Goal: Information Seeking & Learning: Learn about a topic

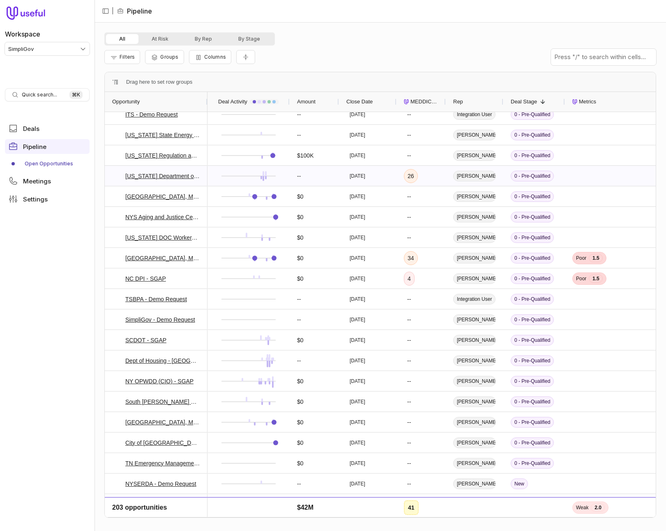
scroll to position [3743, 0]
click at [427, 99] on span "MEDDICC Score" at bounding box center [424, 102] width 28 height 10
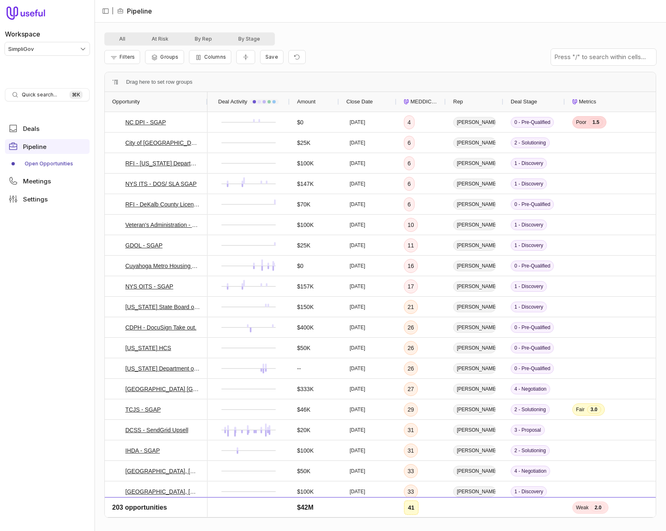
click at [410, 103] on span "MEDDICC Score" at bounding box center [424, 102] width 28 height 10
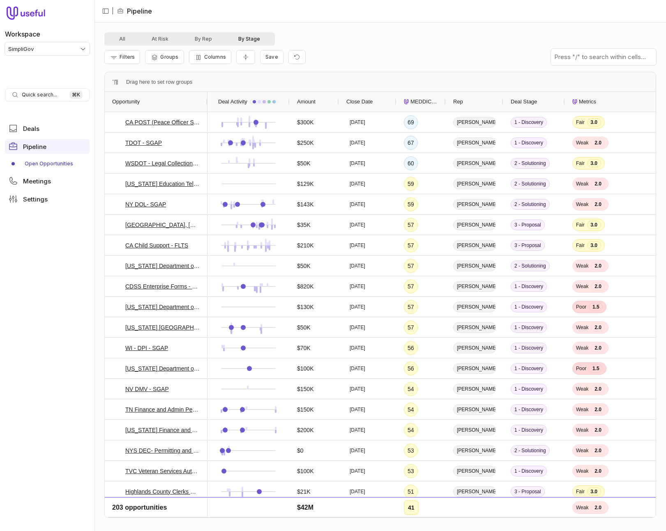
click at [257, 39] on button "By Stage" at bounding box center [249, 39] width 48 height 10
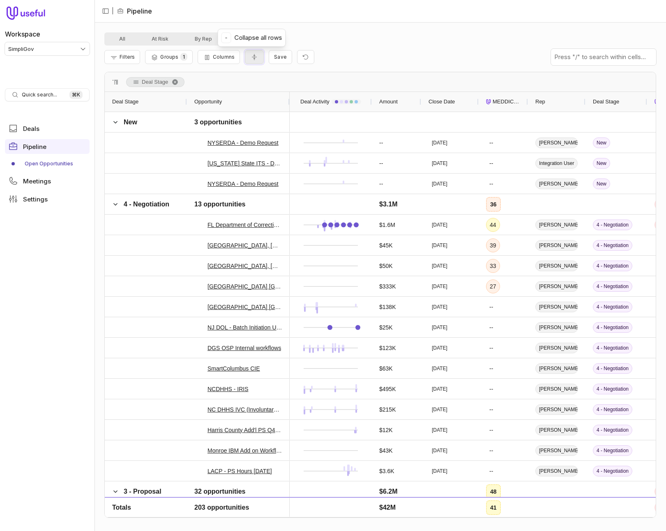
click at [251, 60] on icon "Collapse all rows" at bounding box center [254, 57] width 8 height 7
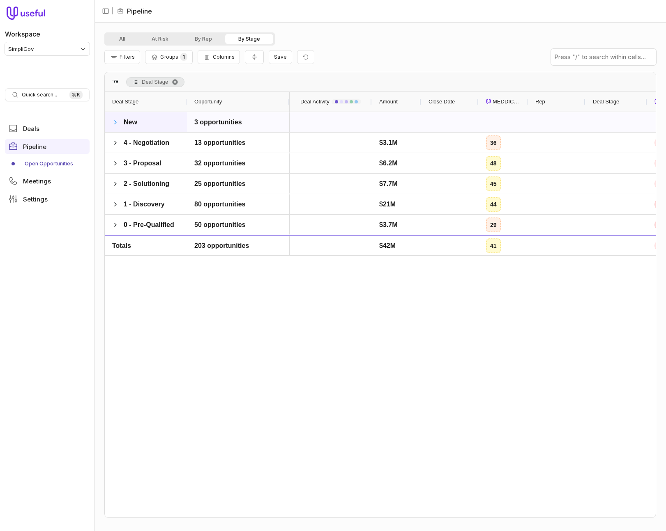
click at [113, 121] on span at bounding box center [115, 122] width 7 height 7
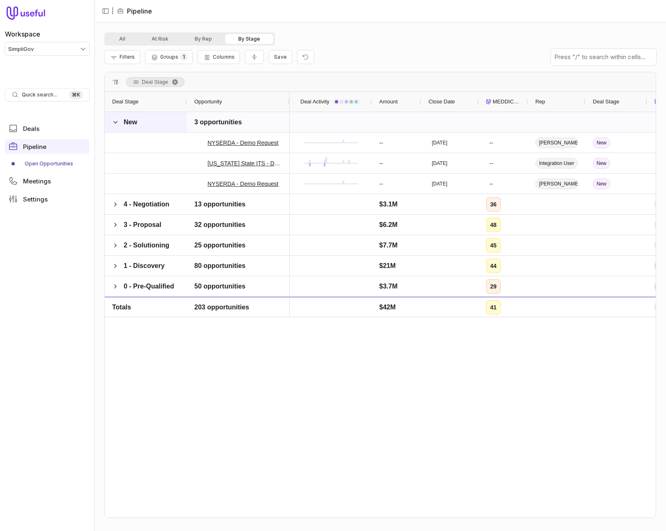
click at [113, 121] on span at bounding box center [115, 122] width 7 height 7
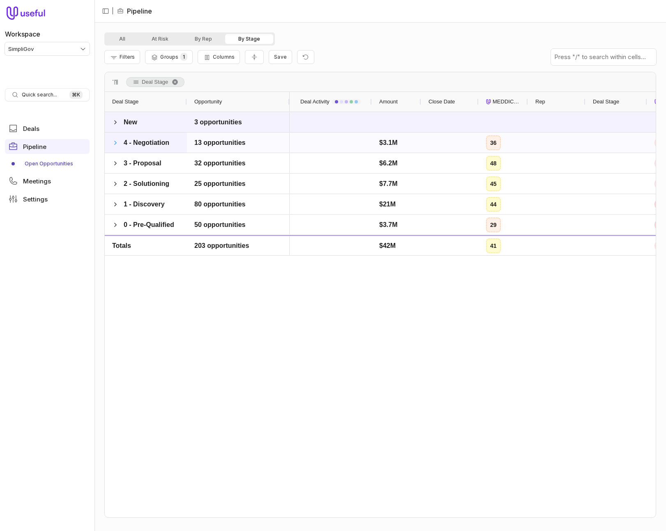
click at [115, 140] on span at bounding box center [115, 143] width 7 height 7
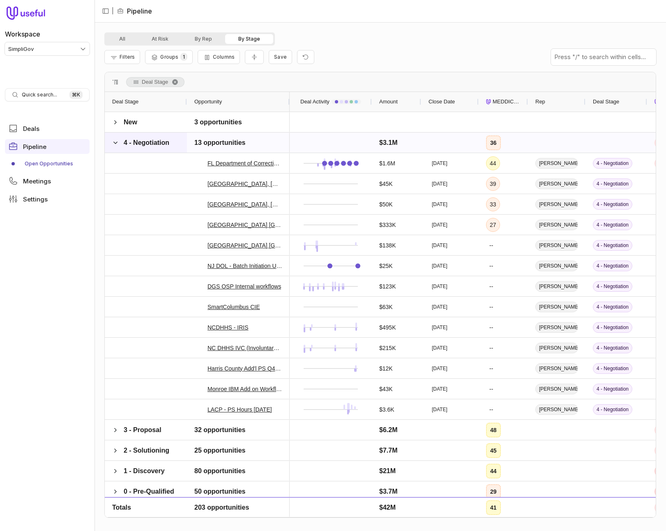
click at [115, 140] on span at bounding box center [115, 143] width 7 height 7
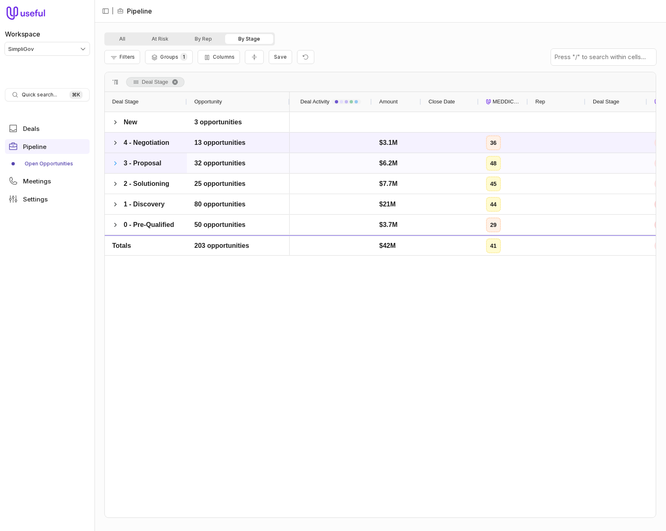
click at [115, 164] on span at bounding box center [115, 163] width 7 height 7
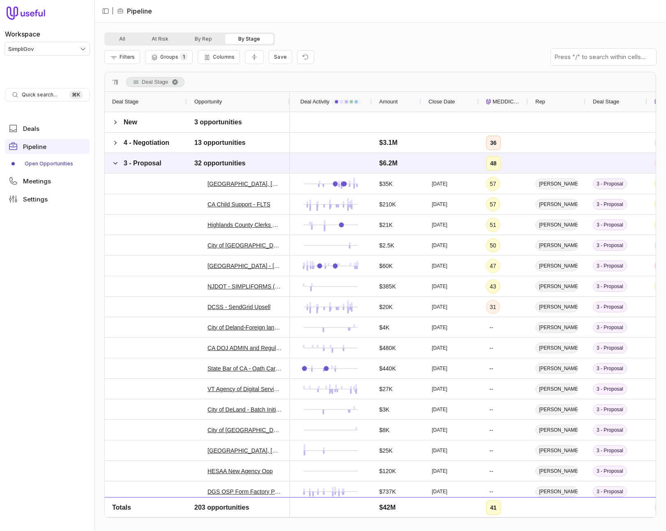
click at [349, 57] on div "Filters Groups 1 Columns Save" at bounding box center [379, 57] width 551 height 23
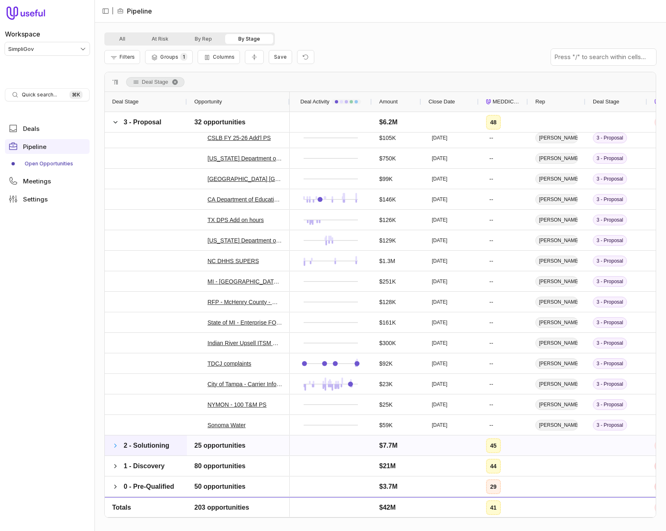
click at [113, 446] on span at bounding box center [115, 446] width 7 height 7
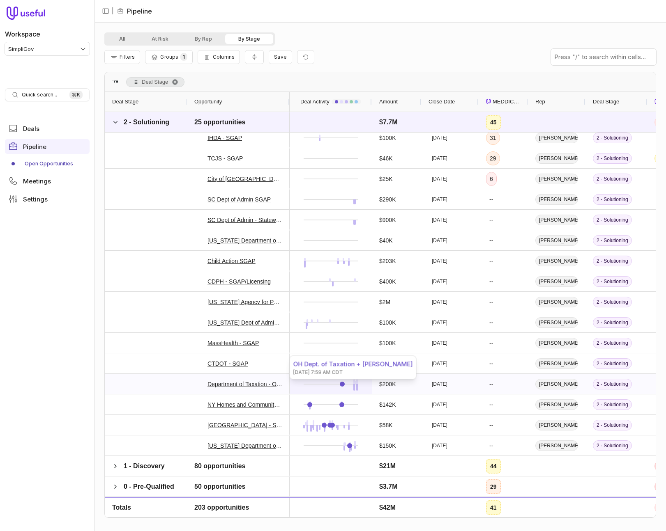
click at [342, 383] on link at bounding box center [342, 384] width 5 height 5
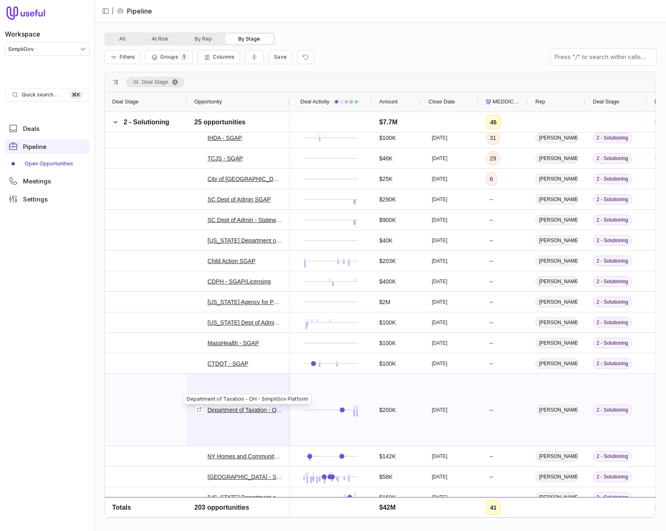
click at [256, 410] on link "Department of Taxation - OH - SimpliGov Platform" at bounding box center [244, 410] width 75 height 10
